Goal: Navigation & Orientation: Understand site structure

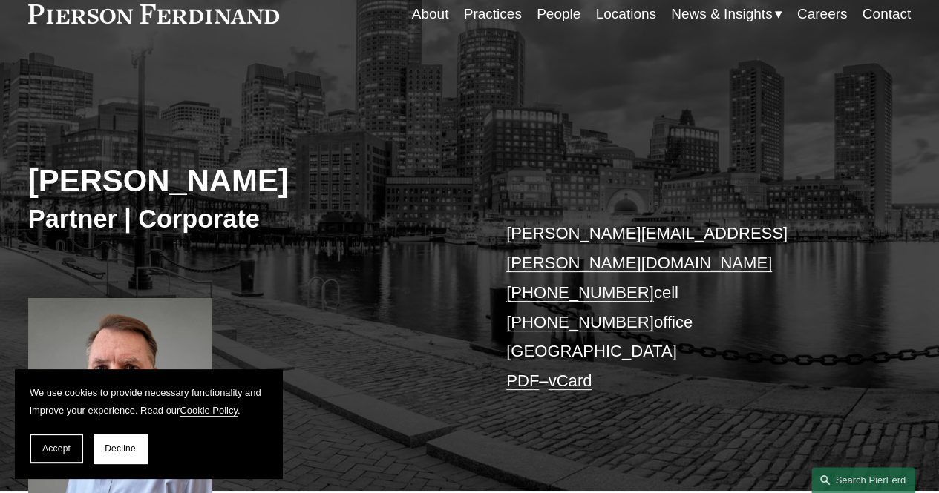
scroll to position [148, 0]
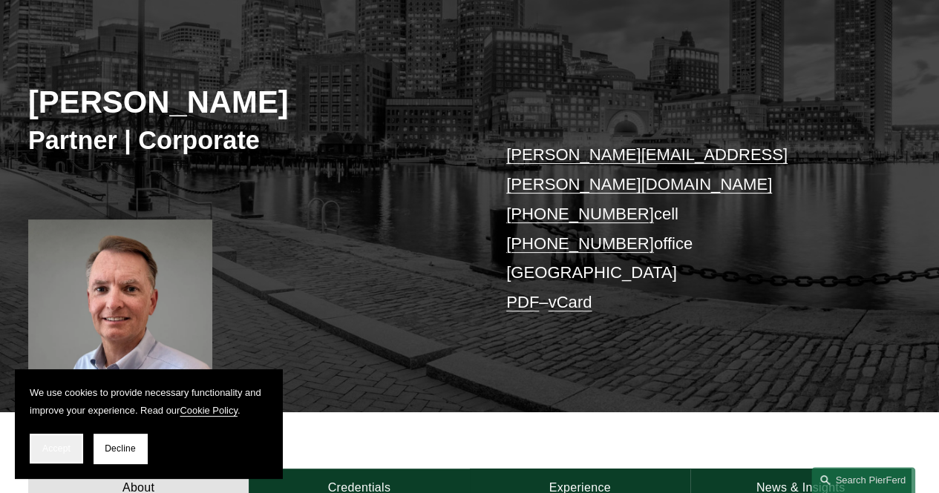
click at [50, 440] on button "Accept" at bounding box center [56, 449] width 53 height 30
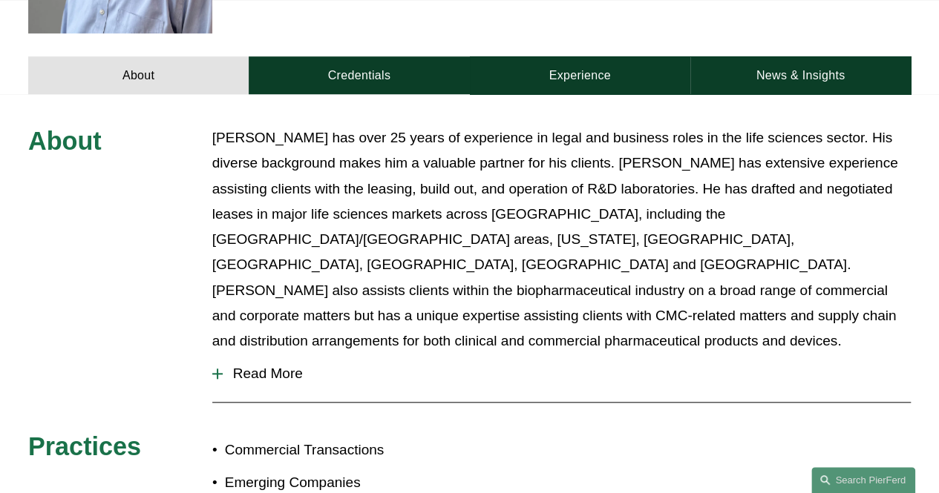
scroll to position [594, 0]
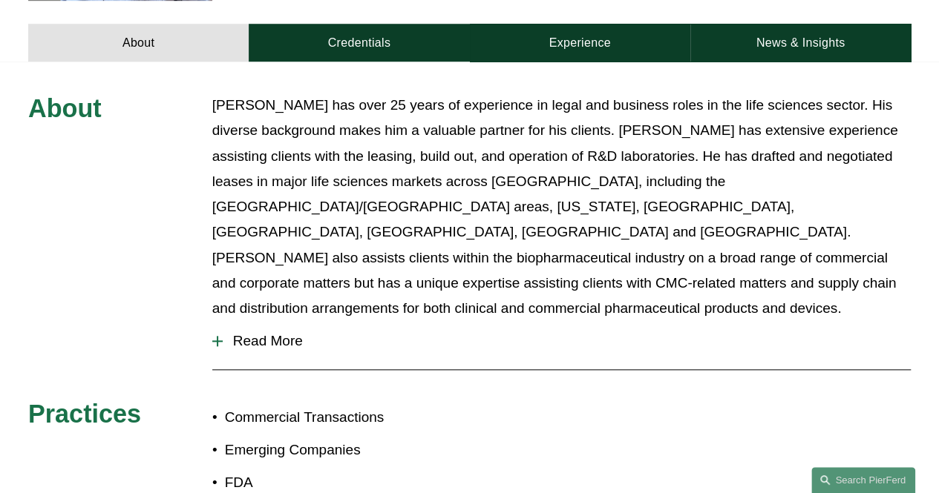
click at [255, 322] on button "Read More" at bounding box center [561, 341] width 698 height 39
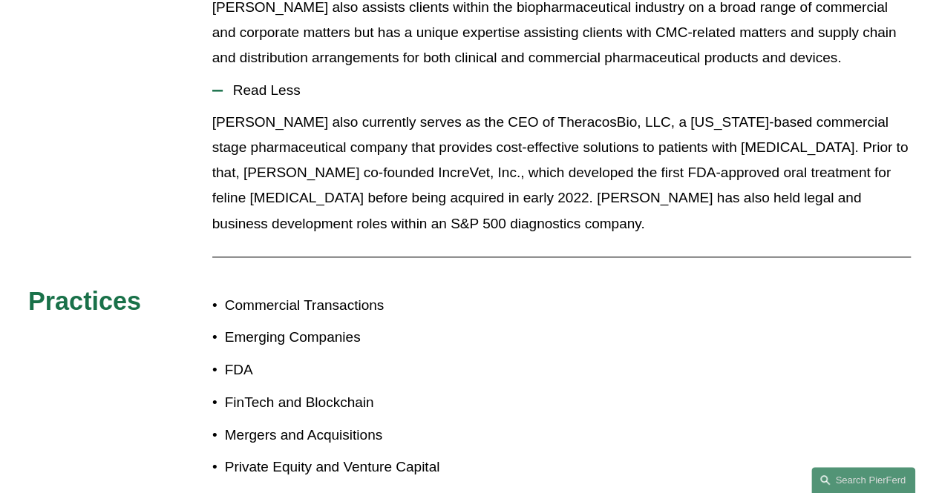
scroll to position [965, 0]
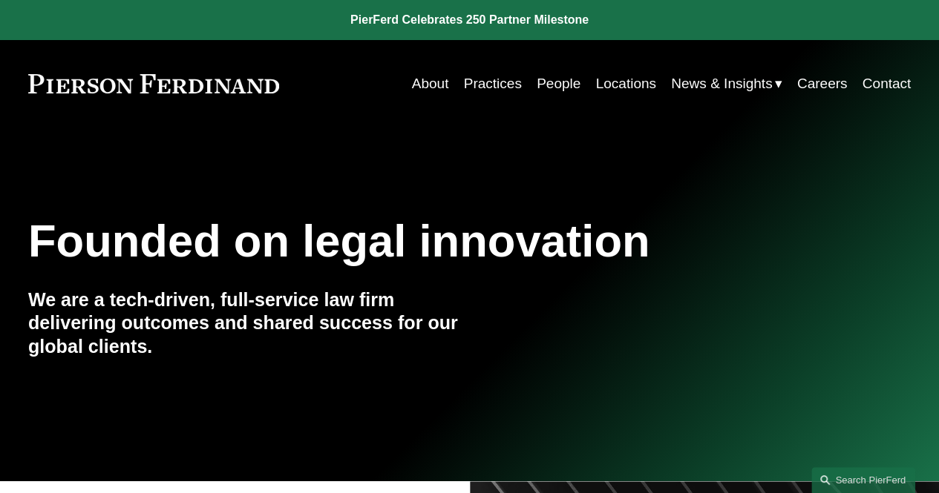
click at [414, 79] on link "About" at bounding box center [430, 84] width 37 height 28
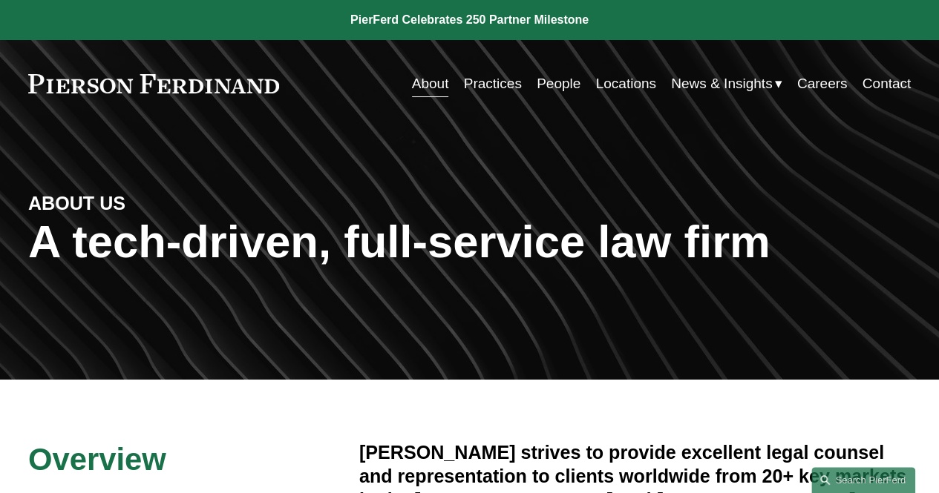
click at [541, 77] on link "People" at bounding box center [558, 84] width 44 height 28
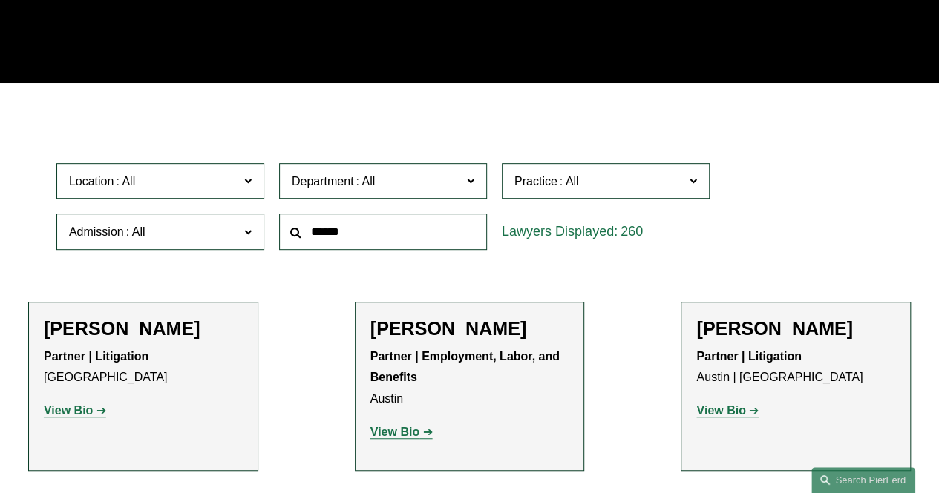
scroll to position [594, 0]
